Goal: Task Accomplishment & Management: Manage account settings

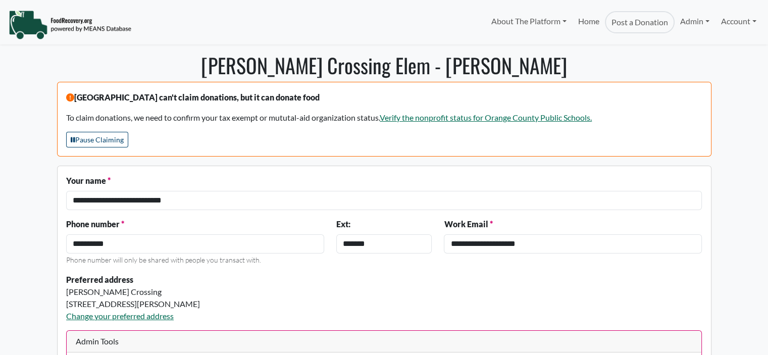
select select "Language Translate Widget"
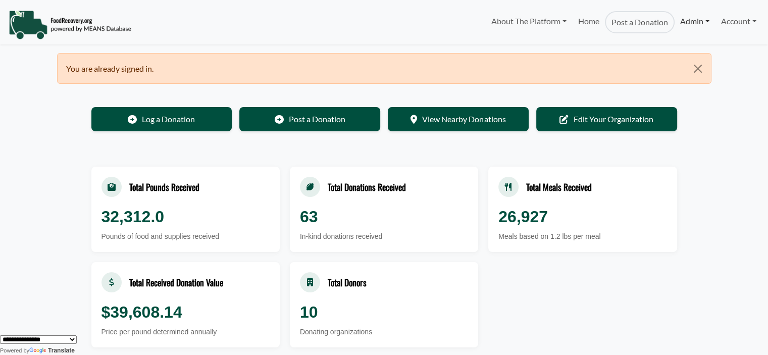
click at [688, 21] on link "Admin" at bounding box center [695, 21] width 40 height 20
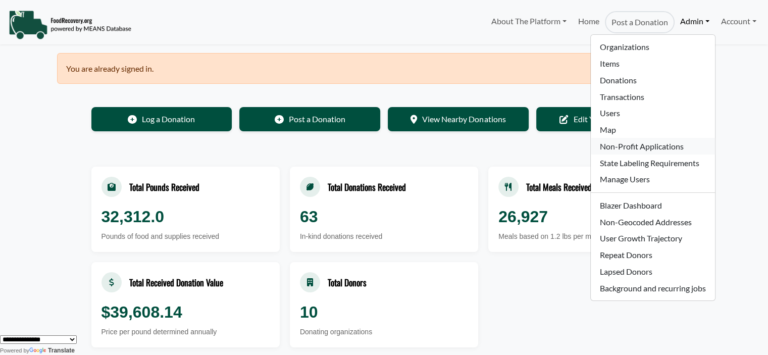
click at [655, 145] on link "Non-Profit Applications" at bounding box center [653, 146] width 124 height 17
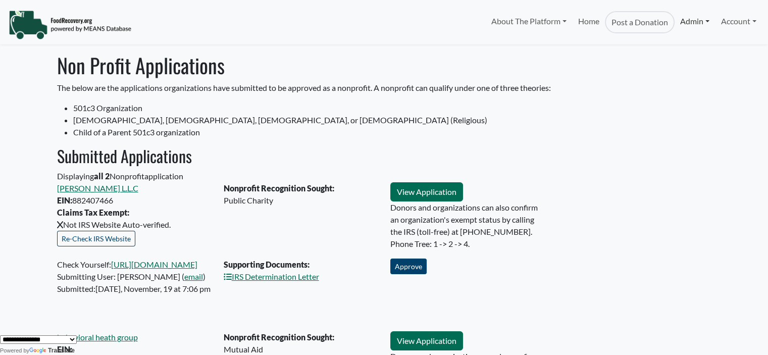
click at [693, 17] on link "Admin" at bounding box center [695, 21] width 40 height 20
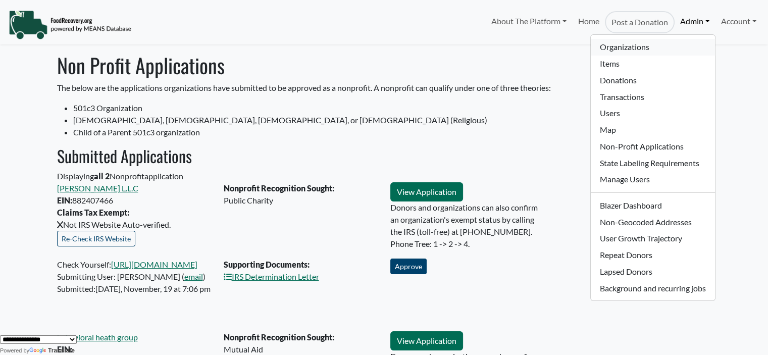
click at [620, 46] on link "Organizations" at bounding box center [653, 47] width 124 height 17
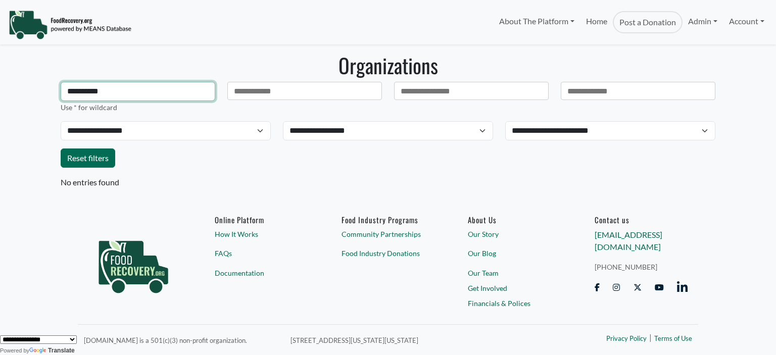
drag, startPoint x: 121, startPoint y: 94, endPoint x: 2, endPoint y: 80, distance: 120.0
click at [0, 85] on body "About The Platform How It Works FAQs Documentation Home Post a Donation Admin O…" at bounding box center [388, 177] width 776 height 355
type input "**********"
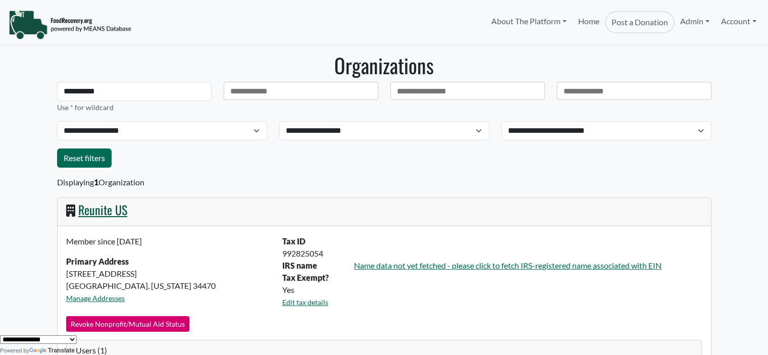
click at [95, 214] on link "Reunite US" at bounding box center [102, 209] width 49 height 18
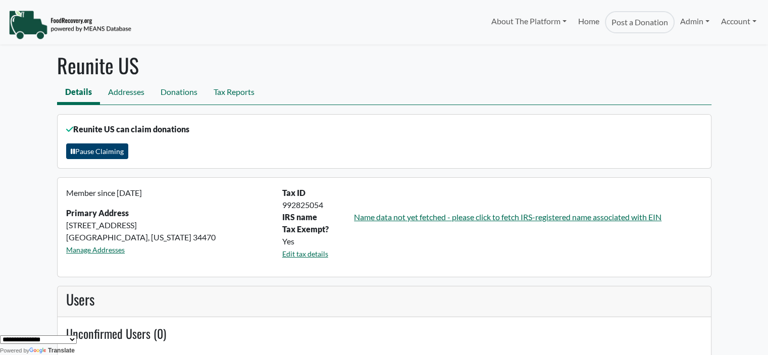
click at [104, 146] on button "Pause Claiming" at bounding box center [97, 151] width 62 height 16
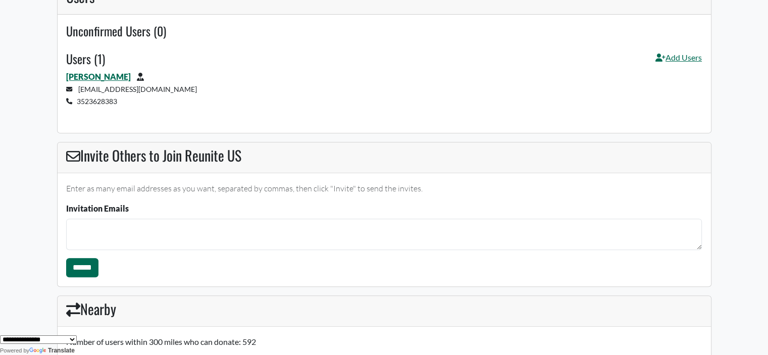
scroll to position [378, 0]
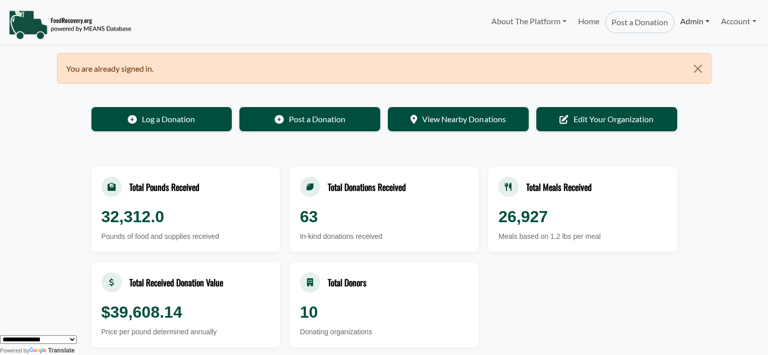
click at [687, 22] on link "Admin" at bounding box center [695, 21] width 40 height 20
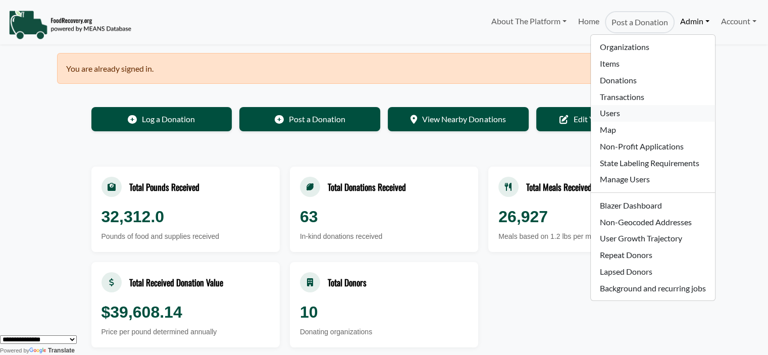
click at [635, 111] on link "Users" at bounding box center [653, 113] width 124 height 17
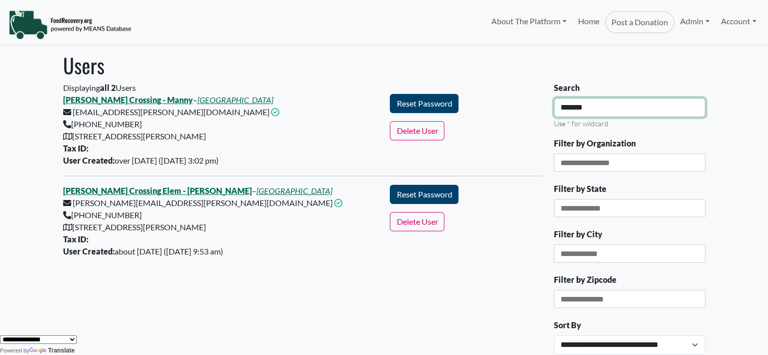
drag, startPoint x: 615, startPoint y: 111, endPoint x: 317, endPoint y: 105, distance: 298.0
click at [495, 112] on div "Displaying all 2 Users Keene's Crossing - Manny – Orange County Public Schools …" at bounding box center [384, 275] width 654 height 386
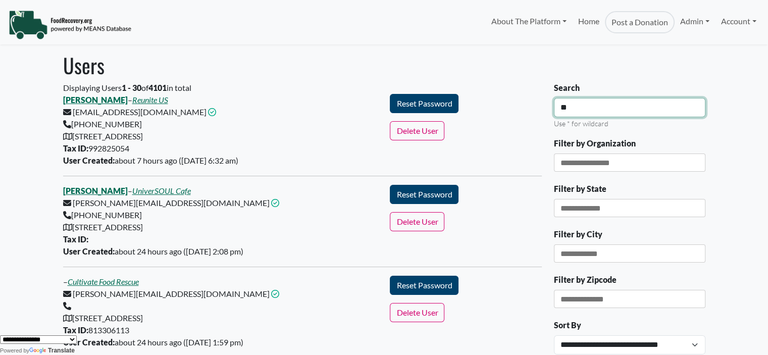
type input "*"
type input "**********"
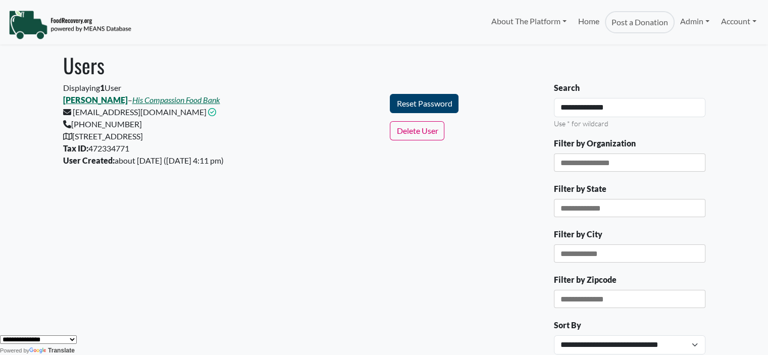
drag, startPoint x: 224, startPoint y: 132, endPoint x: 73, endPoint y: 141, distance: 151.7
click at [73, 141] on div "Samuel Herren – His Compassion Food Bank amlsssc@gmail.com This email address i…" at bounding box center [220, 130] width 327 height 73
copy div "2000 NE 78th Street, Ocala, FL, 34479"
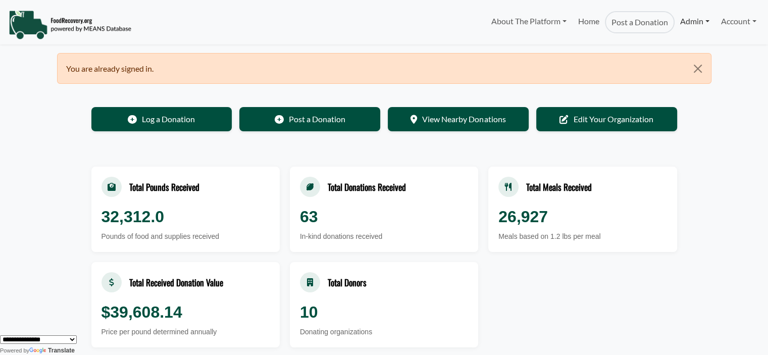
click at [699, 22] on link "Admin" at bounding box center [695, 21] width 40 height 20
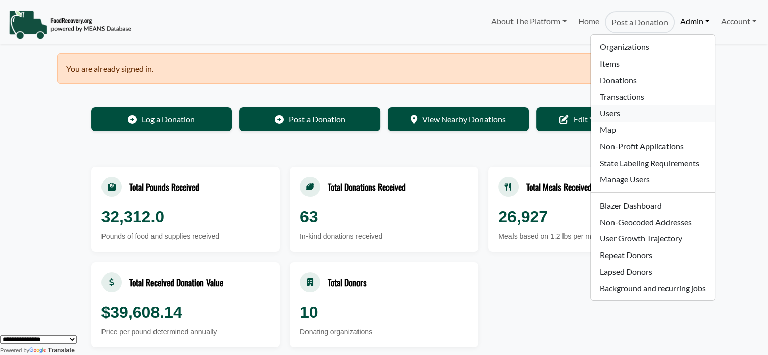
click at [629, 116] on link "Users" at bounding box center [653, 113] width 124 height 17
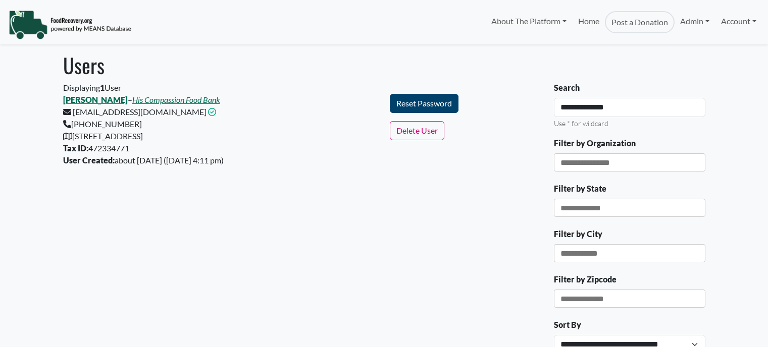
click at [478, 111] on div "**********" at bounding box center [384, 275] width 654 height 387
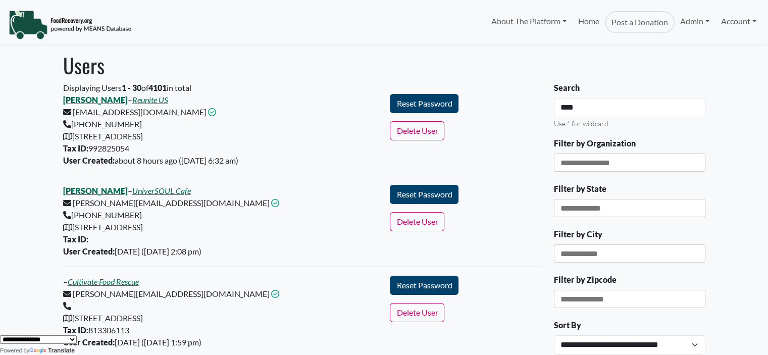
type input "****"
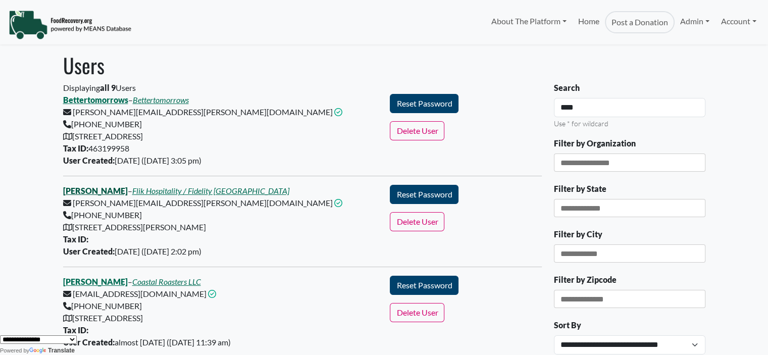
click at [93, 193] on link "[PERSON_NAME]" at bounding box center [95, 191] width 65 height 10
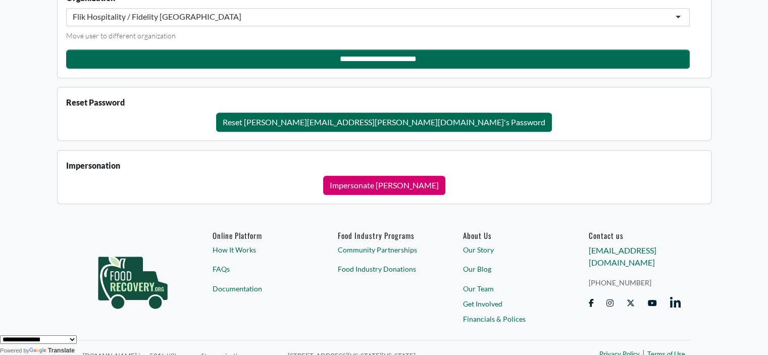
scroll to position [1042, 0]
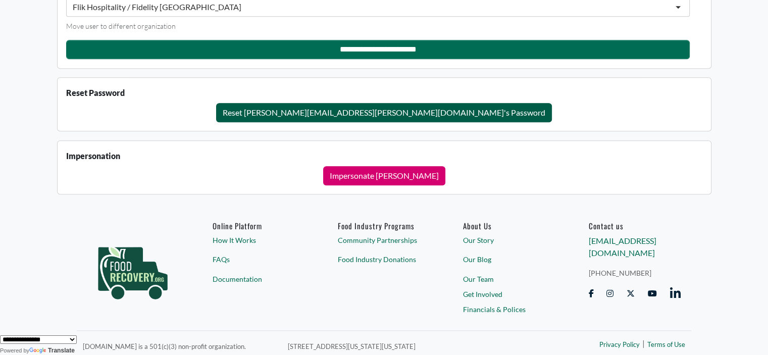
click at [349, 103] on button "Reset chad.mcdaniel@compass-usa.com's Password" at bounding box center [384, 112] width 336 height 19
click at [323, 113] on button "Reset chad.mcdaniel@compass-usa.com's Password" at bounding box center [384, 112] width 336 height 19
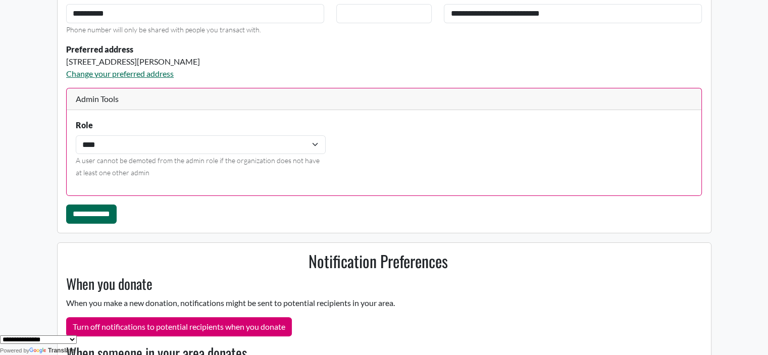
scroll to position [0, 0]
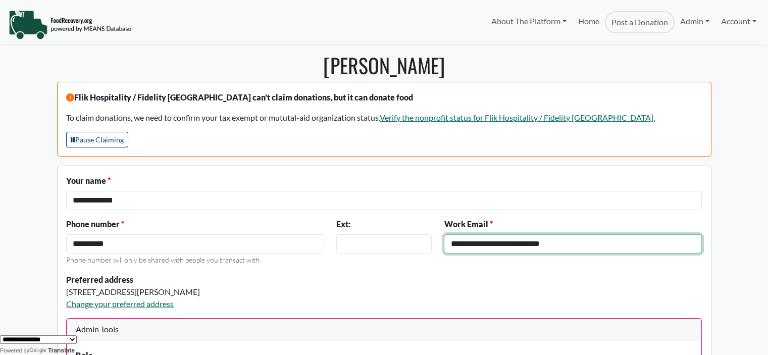
drag, startPoint x: 451, startPoint y: 241, endPoint x: 425, endPoint y: 243, distance: 26.3
click at [425, 243] on div "**********" at bounding box center [384, 246] width 648 height 56
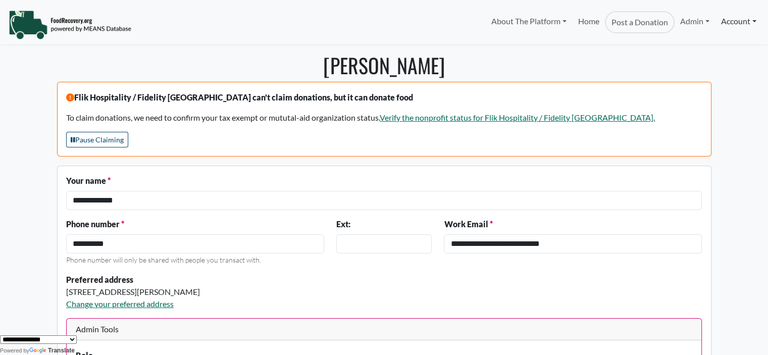
click at [723, 26] on link "Account" at bounding box center [739, 21] width 46 height 20
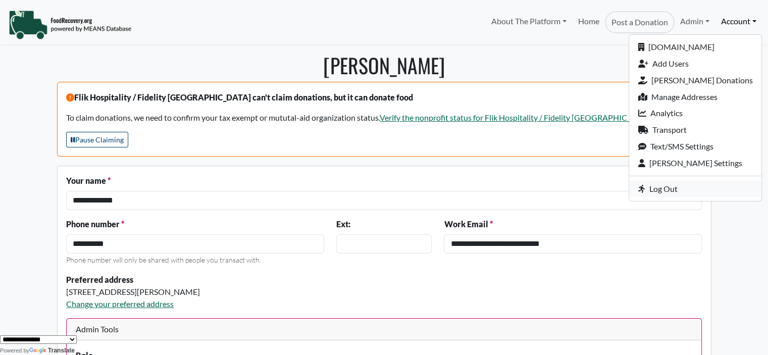
click at [686, 185] on link "Log Out" at bounding box center [695, 189] width 132 height 17
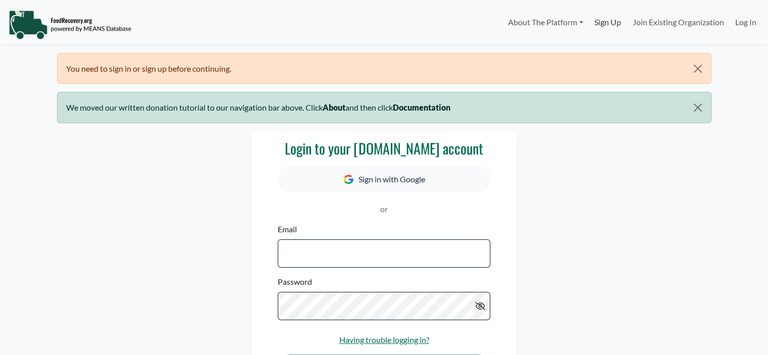
select select "Language Translate Widget"
type input "**********"
click at [608, 26] on link "Sign Up" at bounding box center [608, 22] width 38 height 20
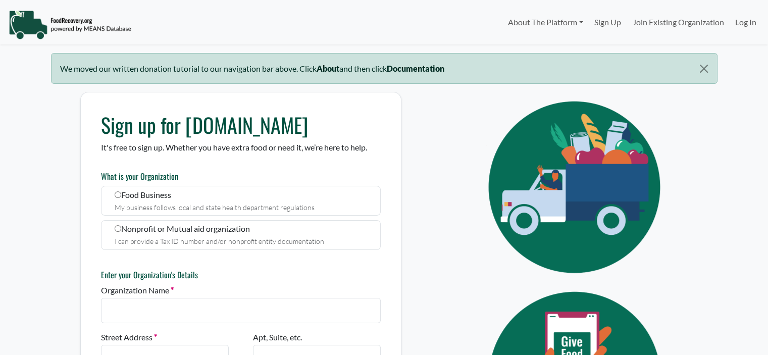
select select "Language Translate Widget"
type input "**********"
click at [751, 24] on link "Log In" at bounding box center [746, 22] width 32 height 20
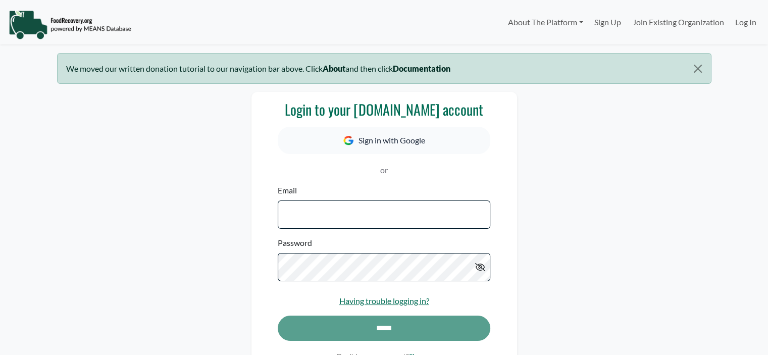
select select "Language Translate Widget"
type input "**********"
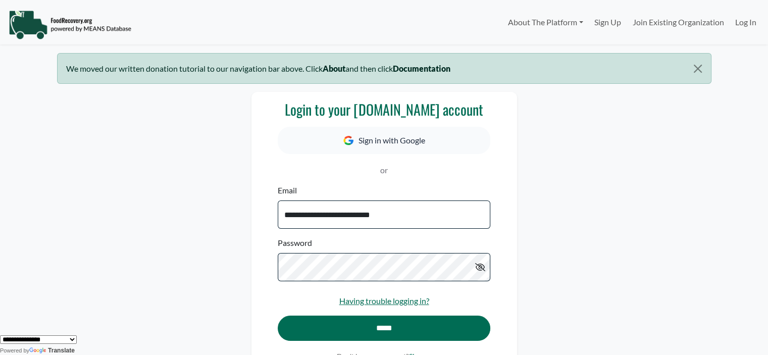
click at [365, 322] on div "*****" at bounding box center [384, 333] width 212 height 35
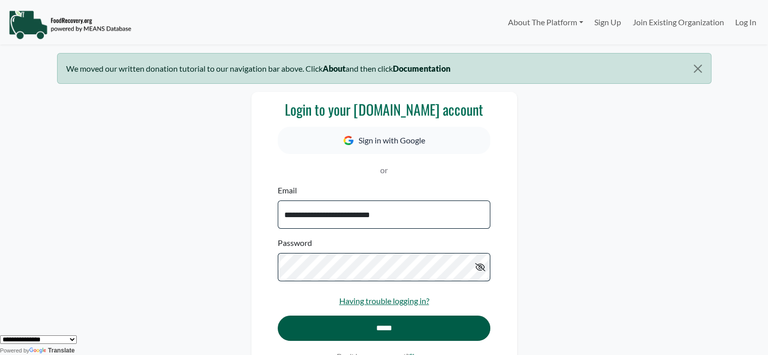
click at [372, 329] on input "*****" at bounding box center [384, 328] width 212 height 25
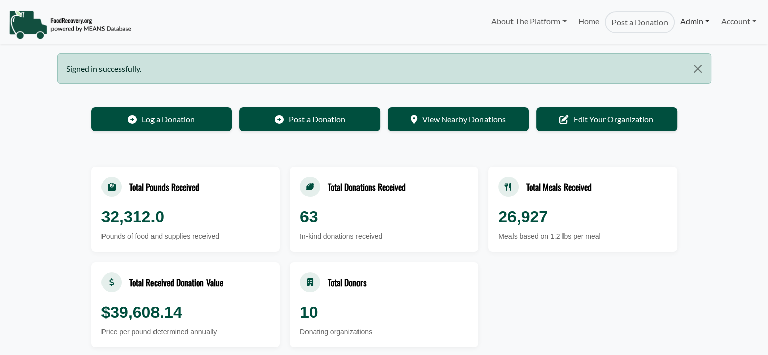
click at [687, 16] on link "Admin" at bounding box center [695, 21] width 40 height 20
select select "Language Translate Widget"
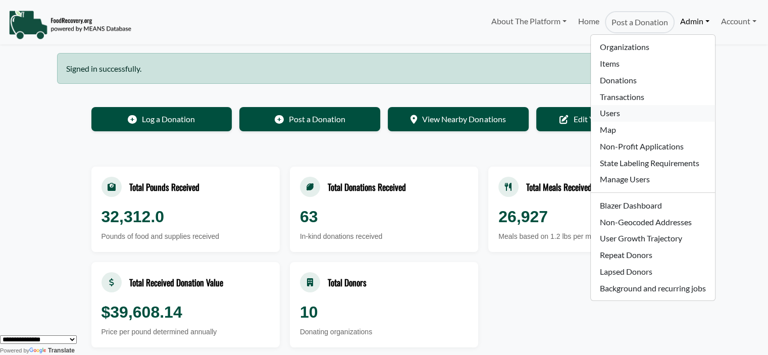
click at [618, 113] on link "Users" at bounding box center [653, 113] width 124 height 17
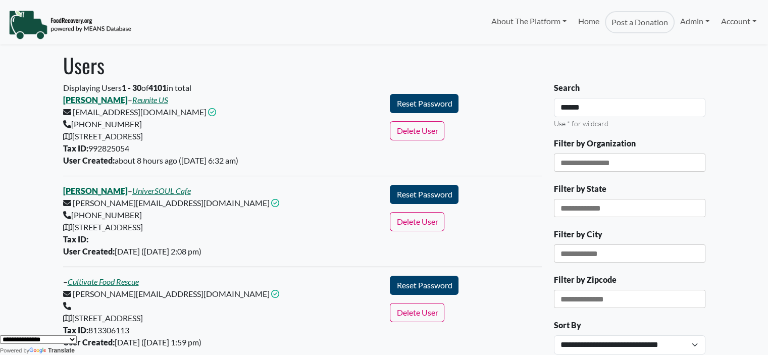
type input "******"
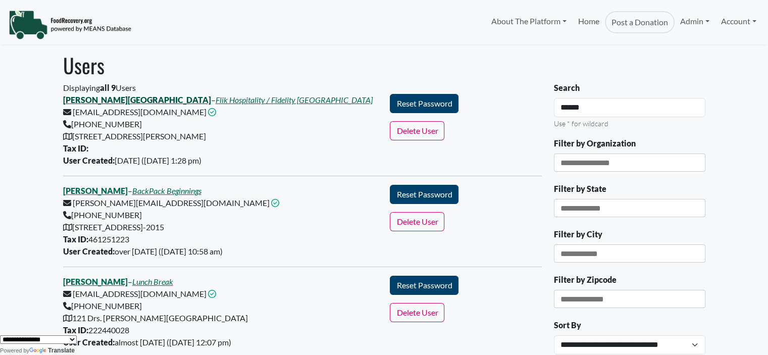
click at [104, 102] on link "[PERSON_NAME][GEOGRAPHIC_DATA]" at bounding box center [137, 100] width 148 height 10
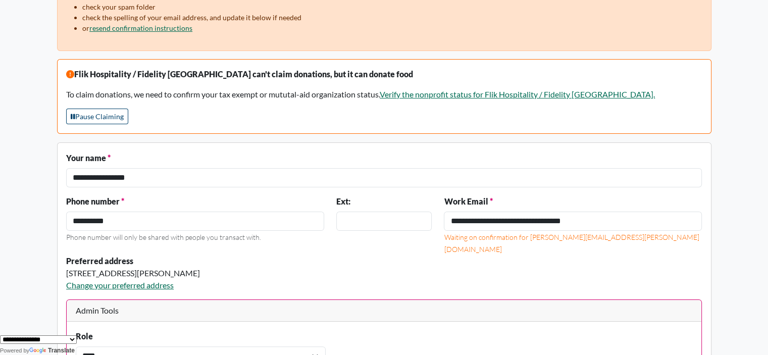
scroll to position [154, 0]
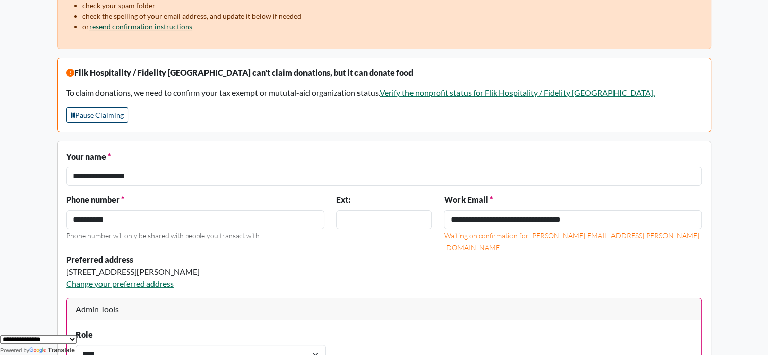
click at [155, 29] on link "resend confirmation instructions" at bounding box center [140, 26] width 103 height 9
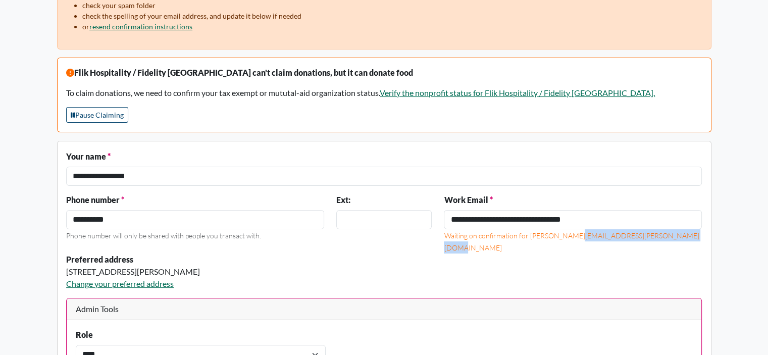
drag, startPoint x: 648, startPoint y: 238, endPoint x: 527, endPoint y: 234, distance: 120.7
click at [527, 234] on div "Waiting on confirmation for parker.turbeville@compass-usa.com" at bounding box center [573, 241] width 258 height 24
copy small "parker.turbeville@compass-usa.com"
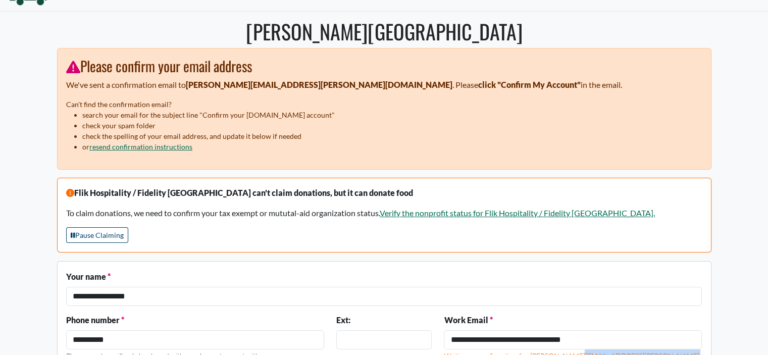
scroll to position [0, 0]
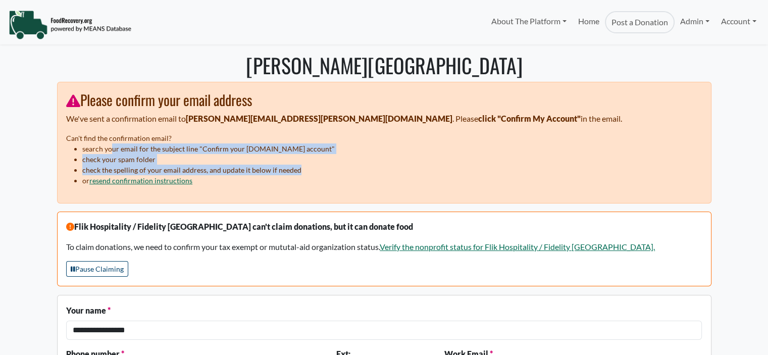
drag, startPoint x: 323, startPoint y: 168, endPoint x: 112, endPoint y: 149, distance: 212.5
click at [112, 149] on ul "search your email for the subject line "Confirm your FoodRecovery.org account" …" at bounding box center [384, 164] width 636 height 42
click at [112, 149] on li "search your email for the subject line "Confirm your FoodRecovery.org account"" at bounding box center [392, 148] width 620 height 11
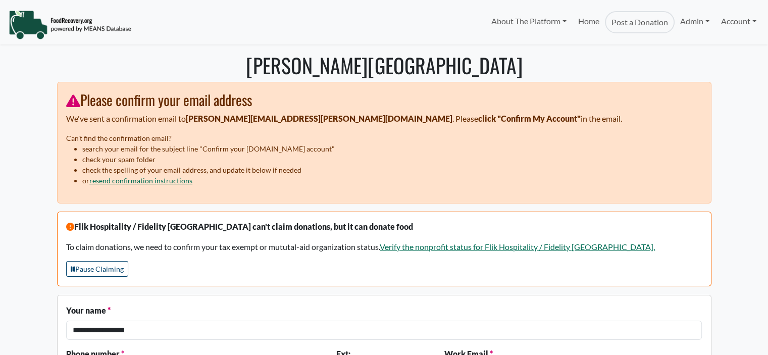
drag, startPoint x: 336, startPoint y: 145, endPoint x: 81, endPoint y: 148, distance: 255.5
click at [81, 148] on ul "search your email for the subject line "Confirm your FoodRecovery.org account" …" at bounding box center [384, 164] width 636 height 42
copy li "search your email for the subject line "Confirm your FoodRecovery.org account""
click at [232, 153] on li "search your email for the subject line "Confirm your FoodRecovery.org account"" at bounding box center [392, 148] width 620 height 11
click at [321, 157] on li "check your spam folder" at bounding box center [392, 159] width 620 height 11
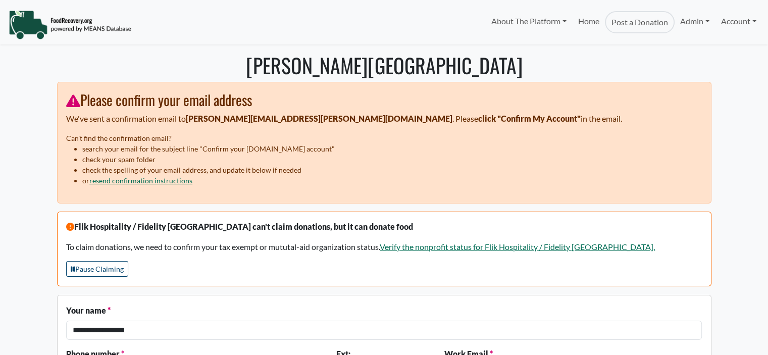
drag, startPoint x: 325, startPoint y: 150, endPoint x: 198, endPoint y: 150, distance: 127.3
click at [198, 150] on li "search your email for the subject line "Confirm your FoodRecovery.org account"" at bounding box center [392, 148] width 620 height 11
copy li "Confirm your FoodRecovery.org account""
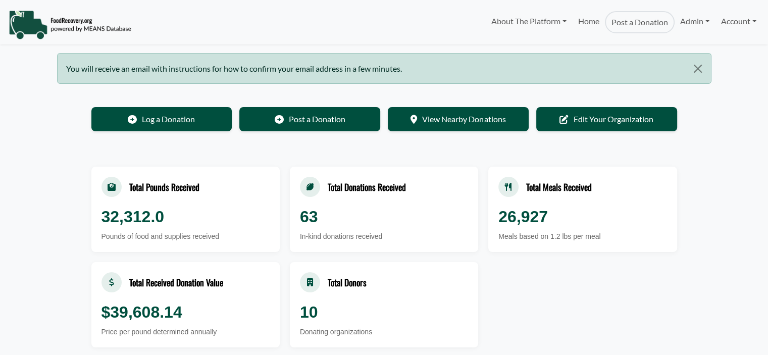
select select "Language Translate Widget"
